Goal: Navigation & Orientation: Go to known website

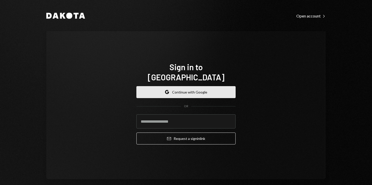
click at [174, 89] on button "Google Continue with Google" at bounding box center [185, 92] width 99 height 12
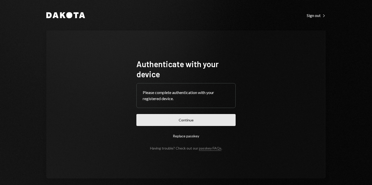
click at [202, 116] on button "Continue" at bounding box center [185, 120] width 99 height 12
